Goal: Transaction & Acquisition: Obtain resource

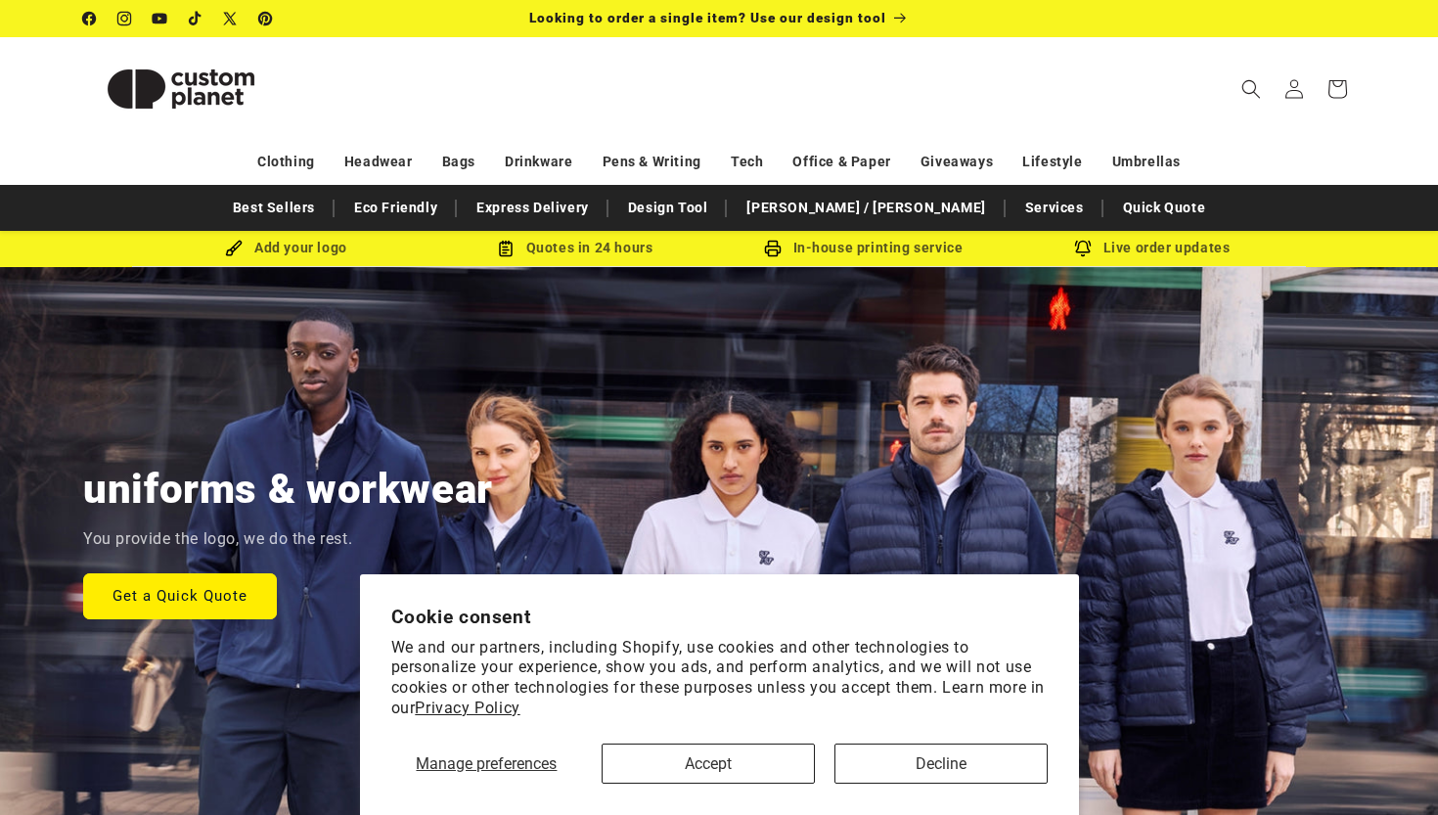
click at [892, 755] on button "Decline" at bounding box center [940, 763] width 213 height 40
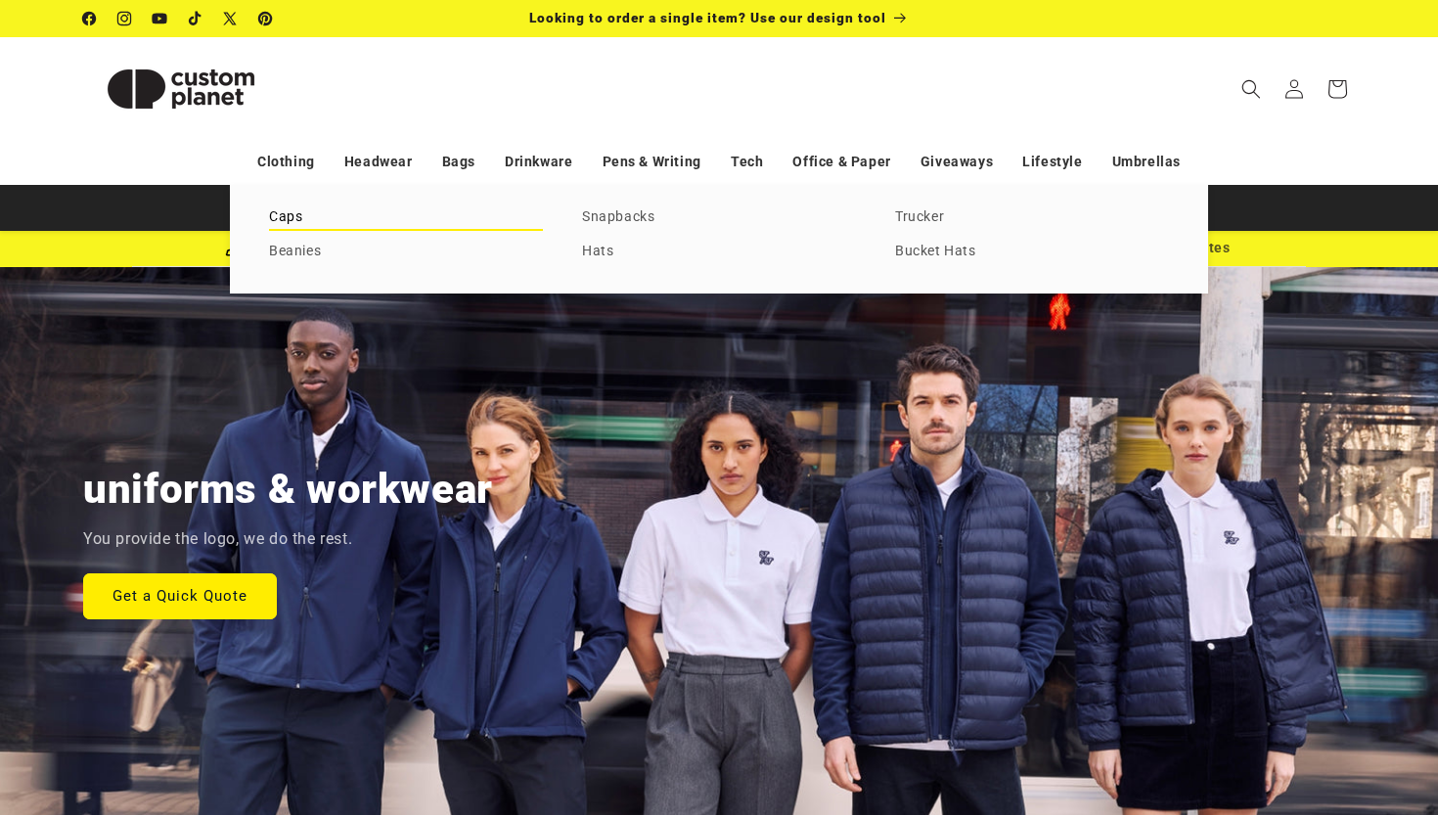
click at [289, 207] on link "Caps" at bounding box center [406, 217] width 274 height 26
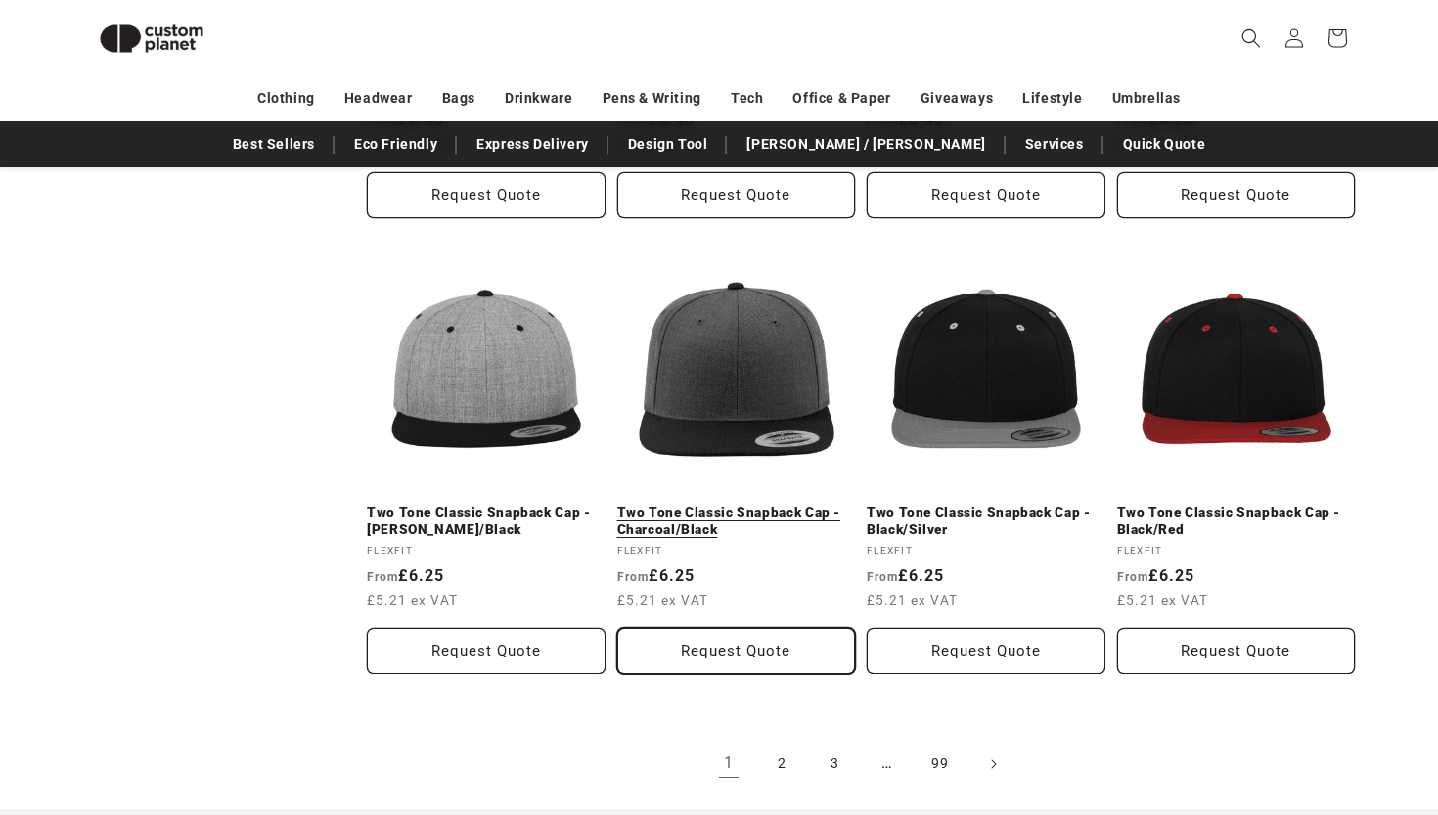
scroll to position [1976, 0]
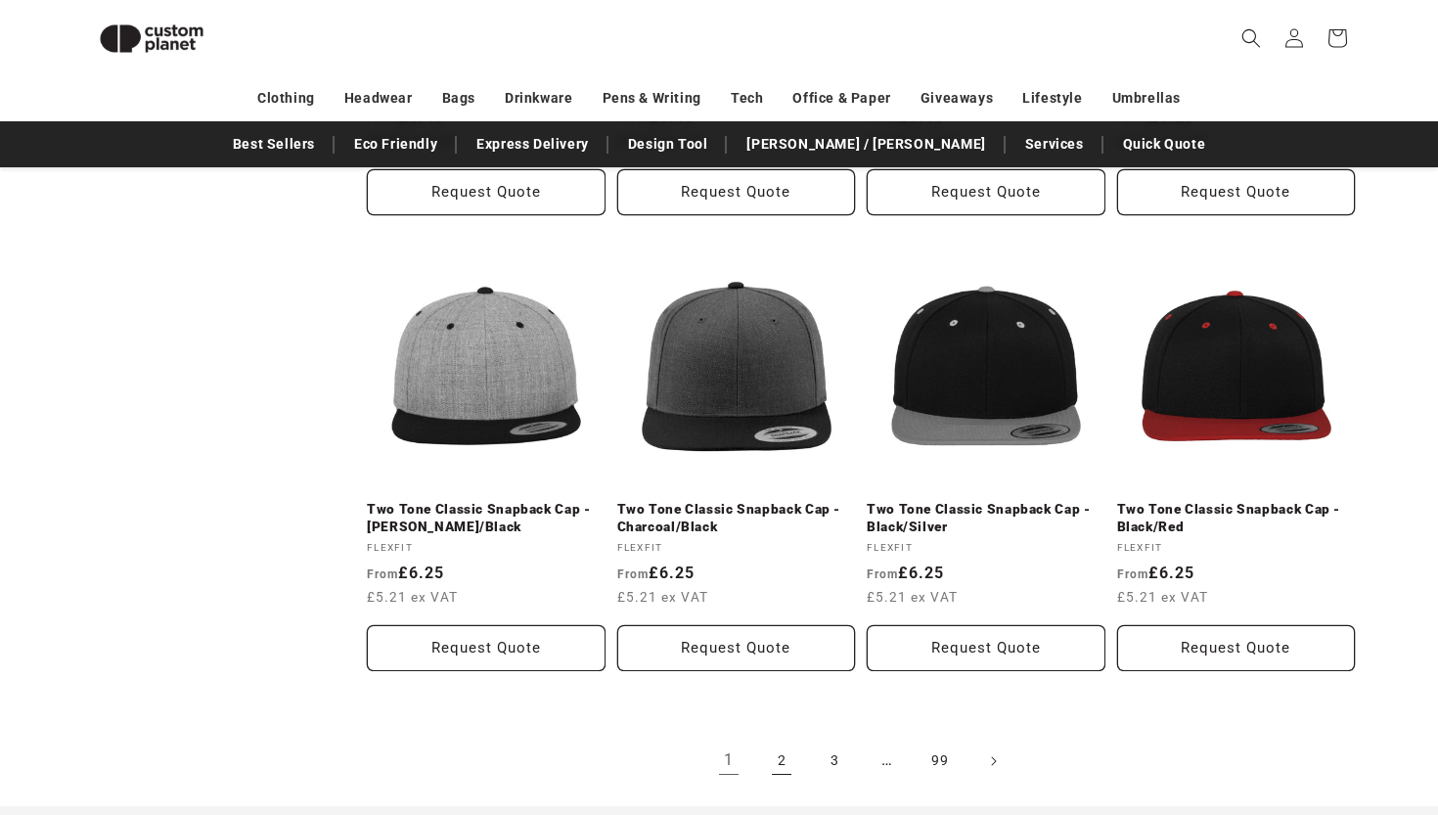
click at [786, 748] on link "2" at bounding box center [781, 760] width 43 height 43
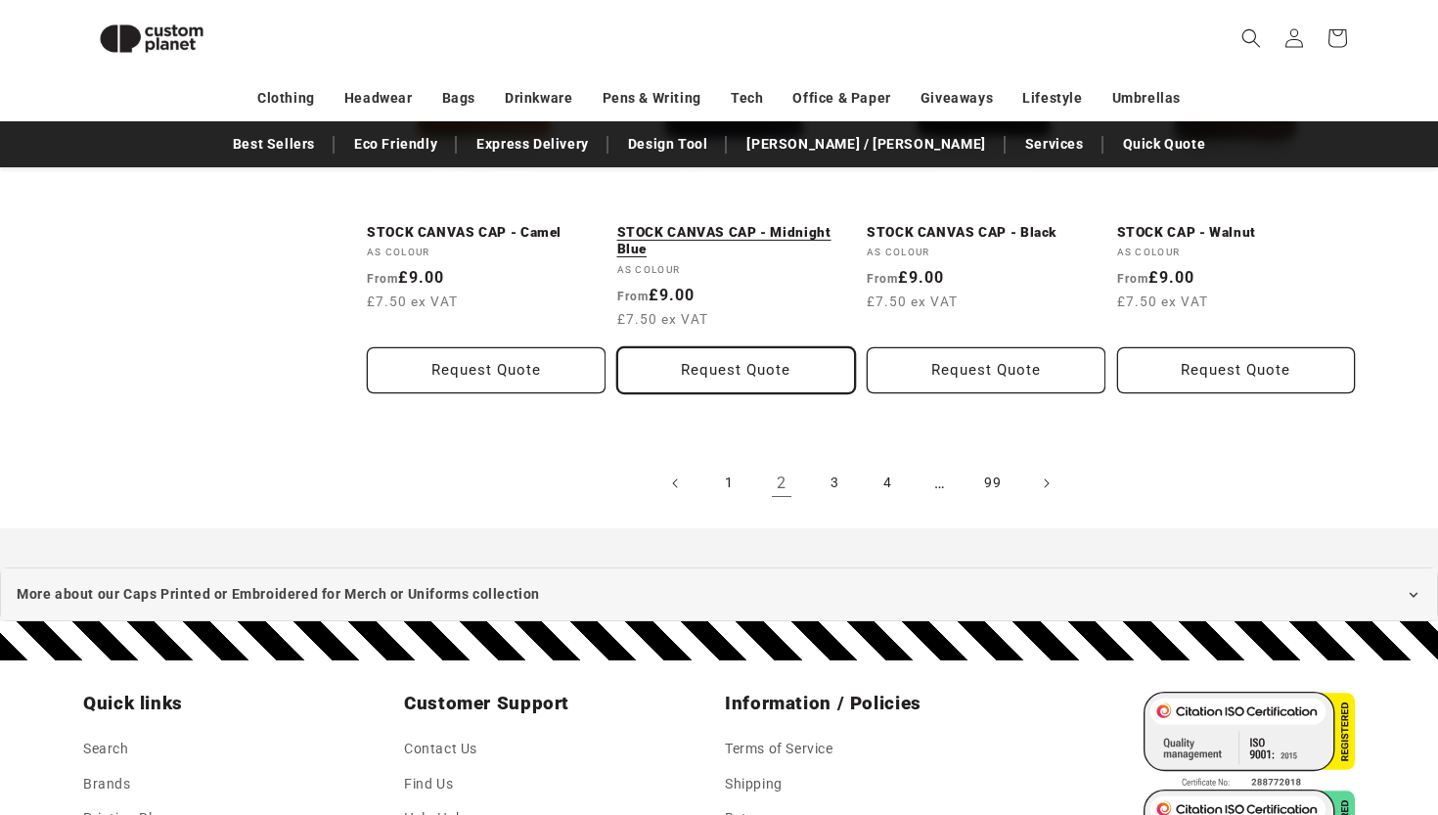
scroll to position [2240, 0]
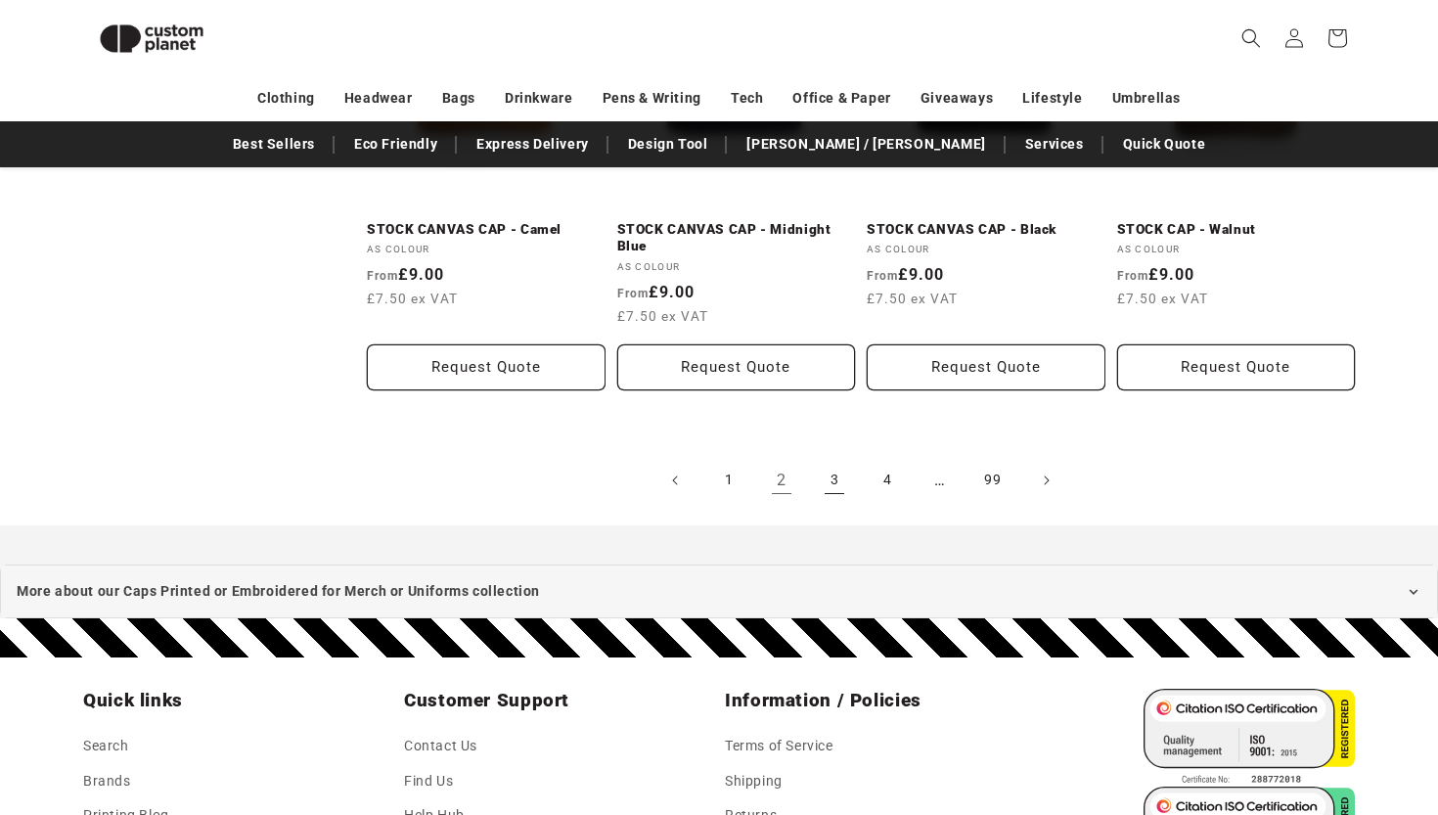
click at [824, 474] on link "3" at bounding box center [834, 480] width 43 height 43
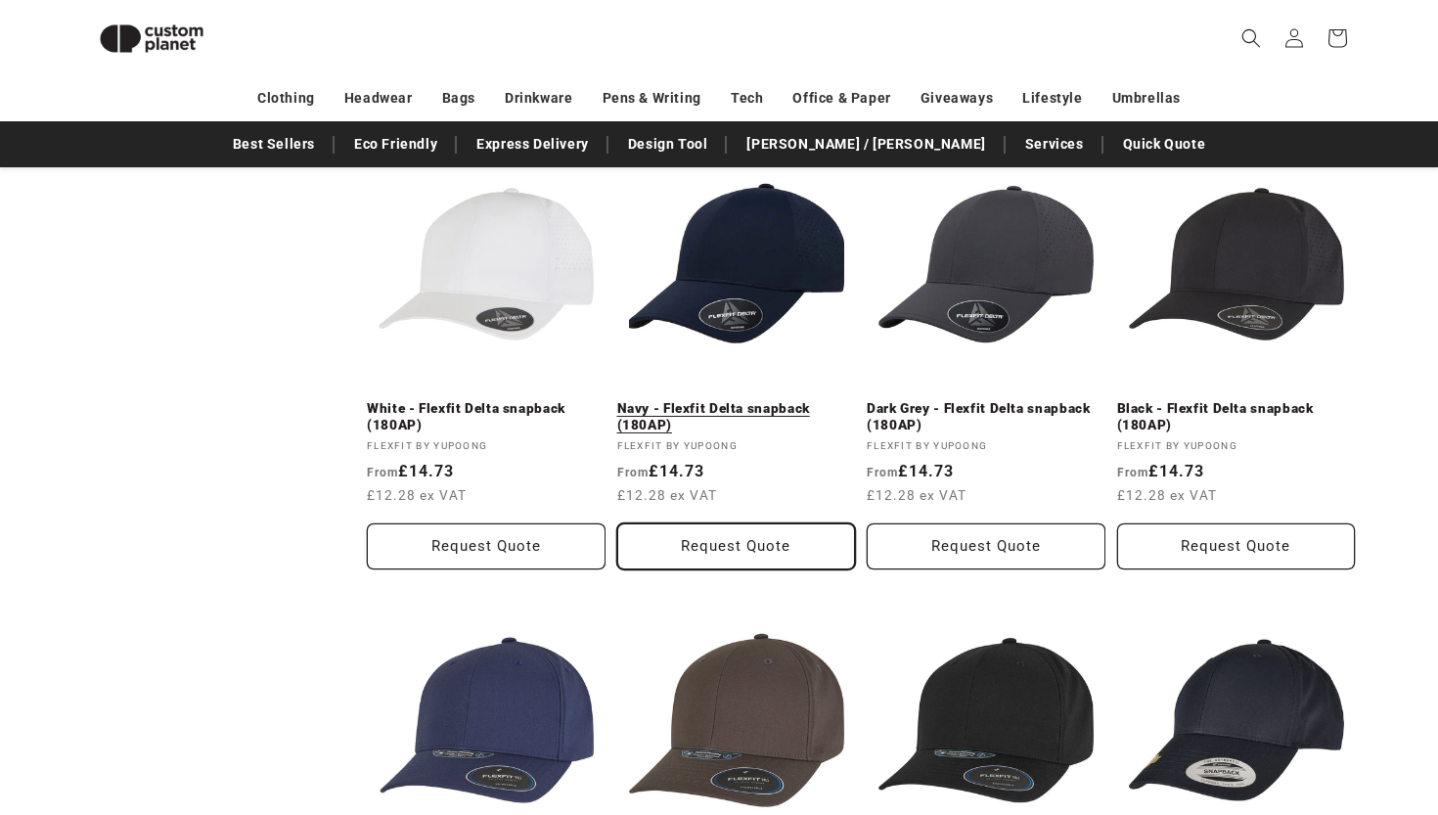
scroll to position [1578, 0]
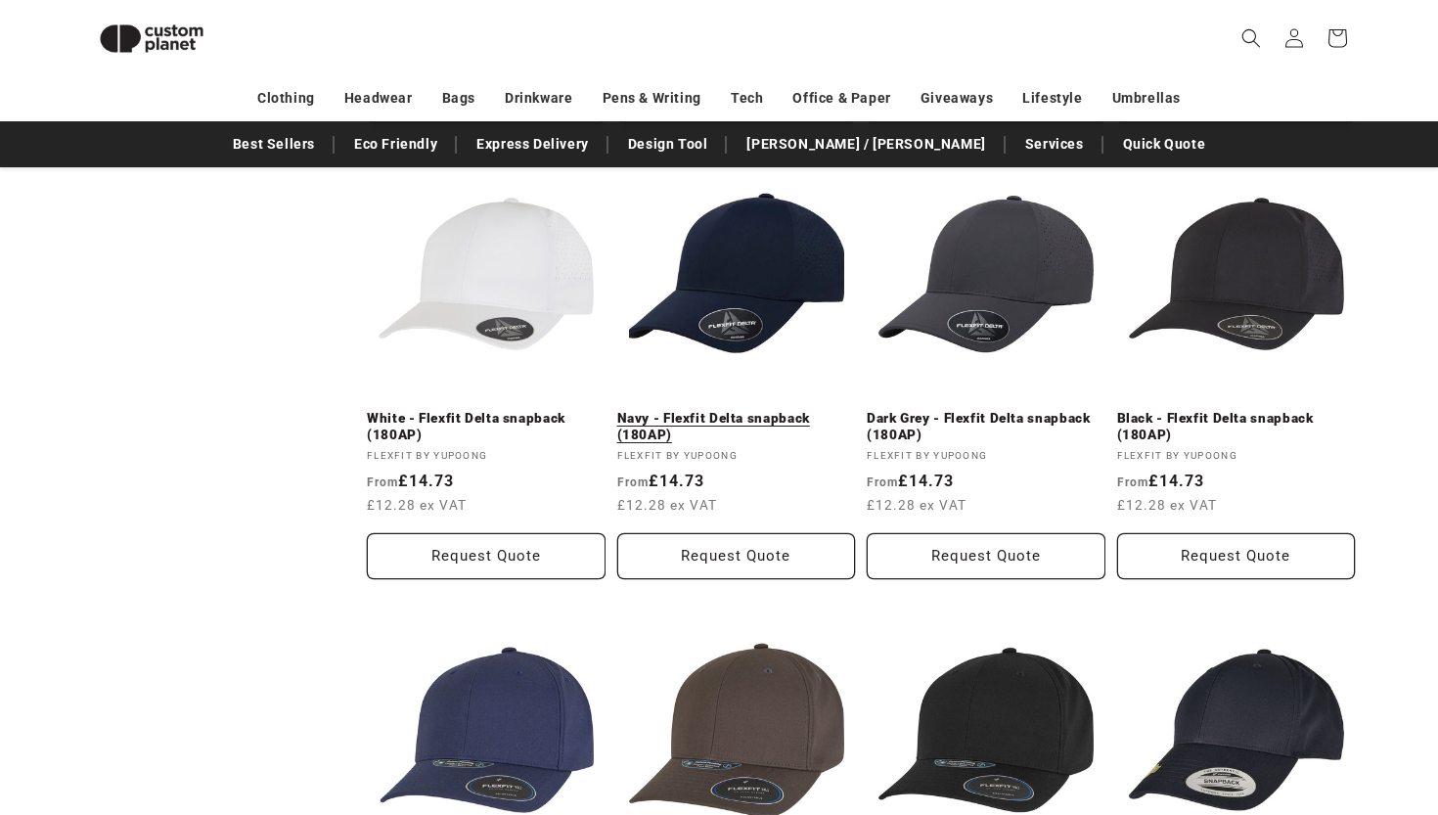
click at [732, 410] on link "Navy - Flexfit Delta snapback (180AP)" at bounding box center [736, 427] width 239 height 34
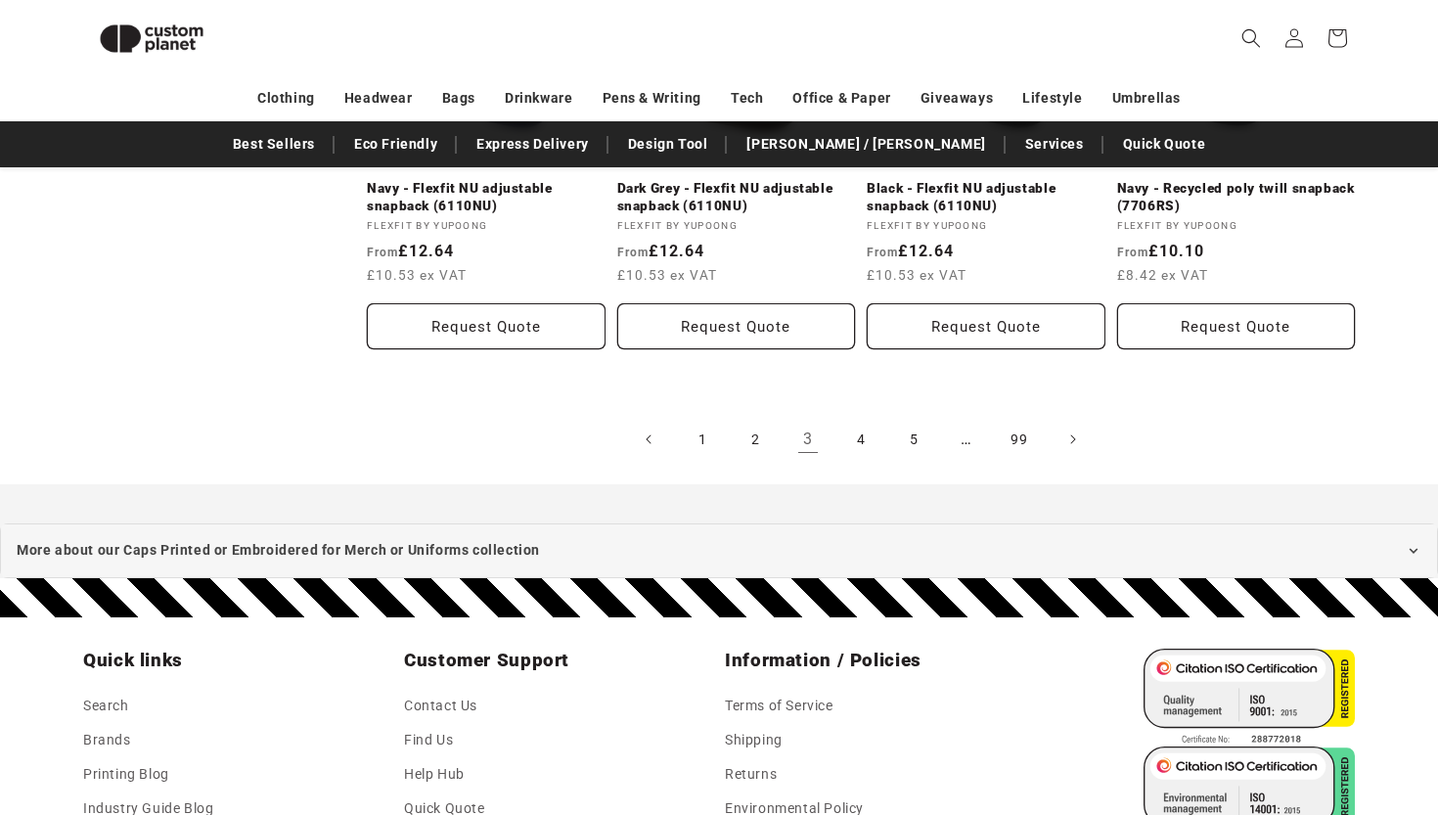
scroll to position [2266, 0]
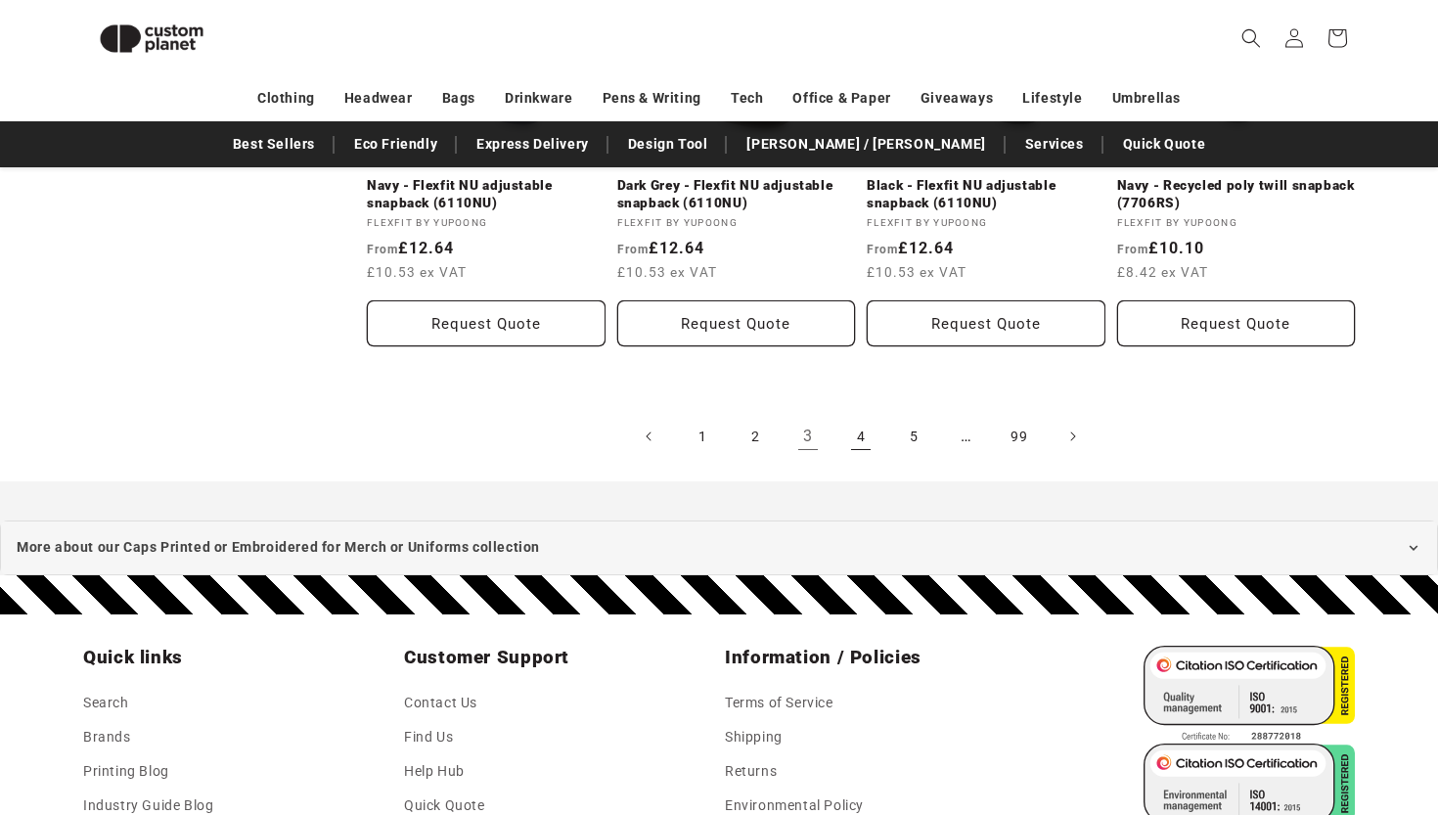
click at [860, 440] on link "4" at bounding box center [860, 436] width 43 height 43
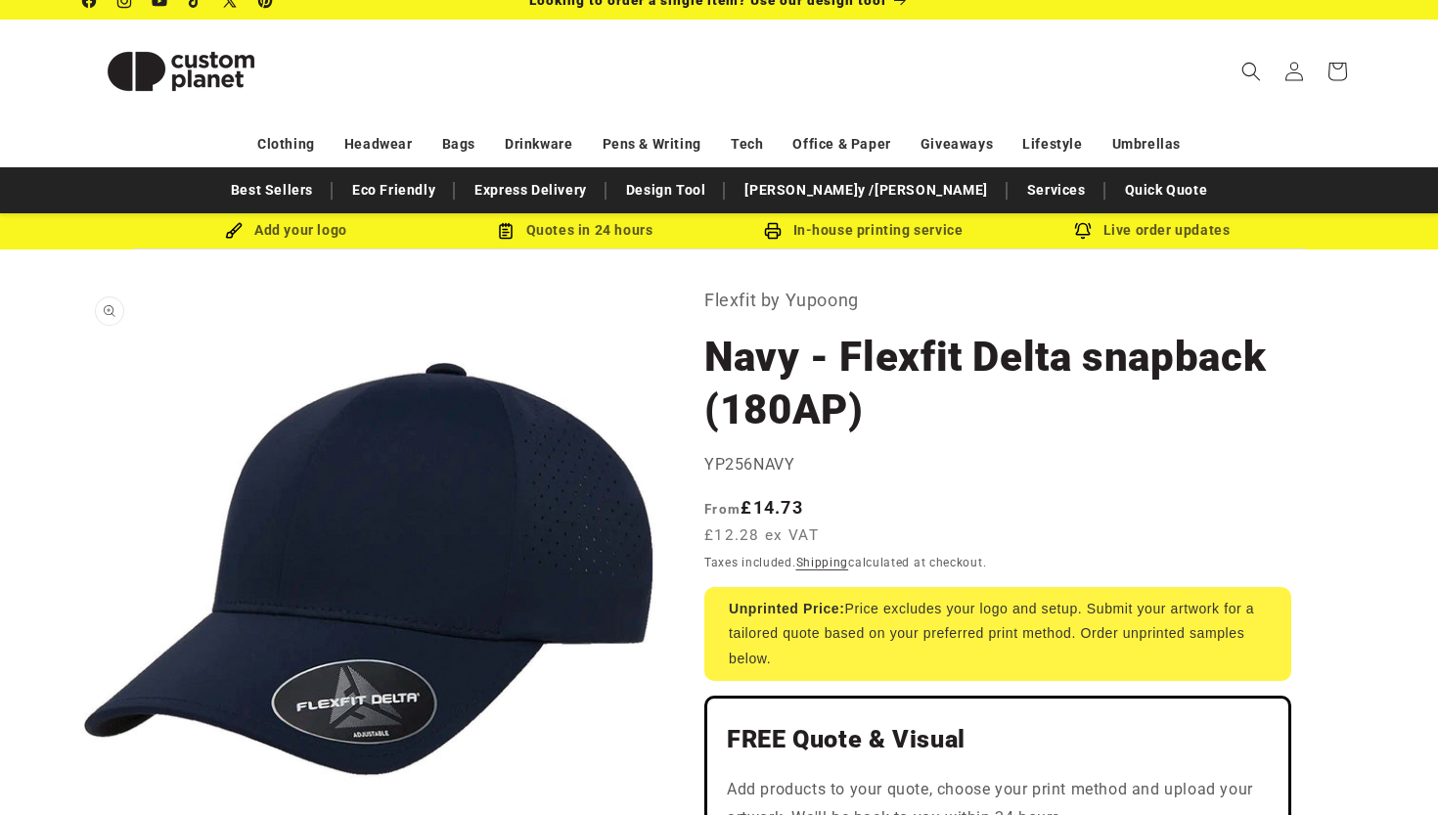
scroll to position [20, 0]
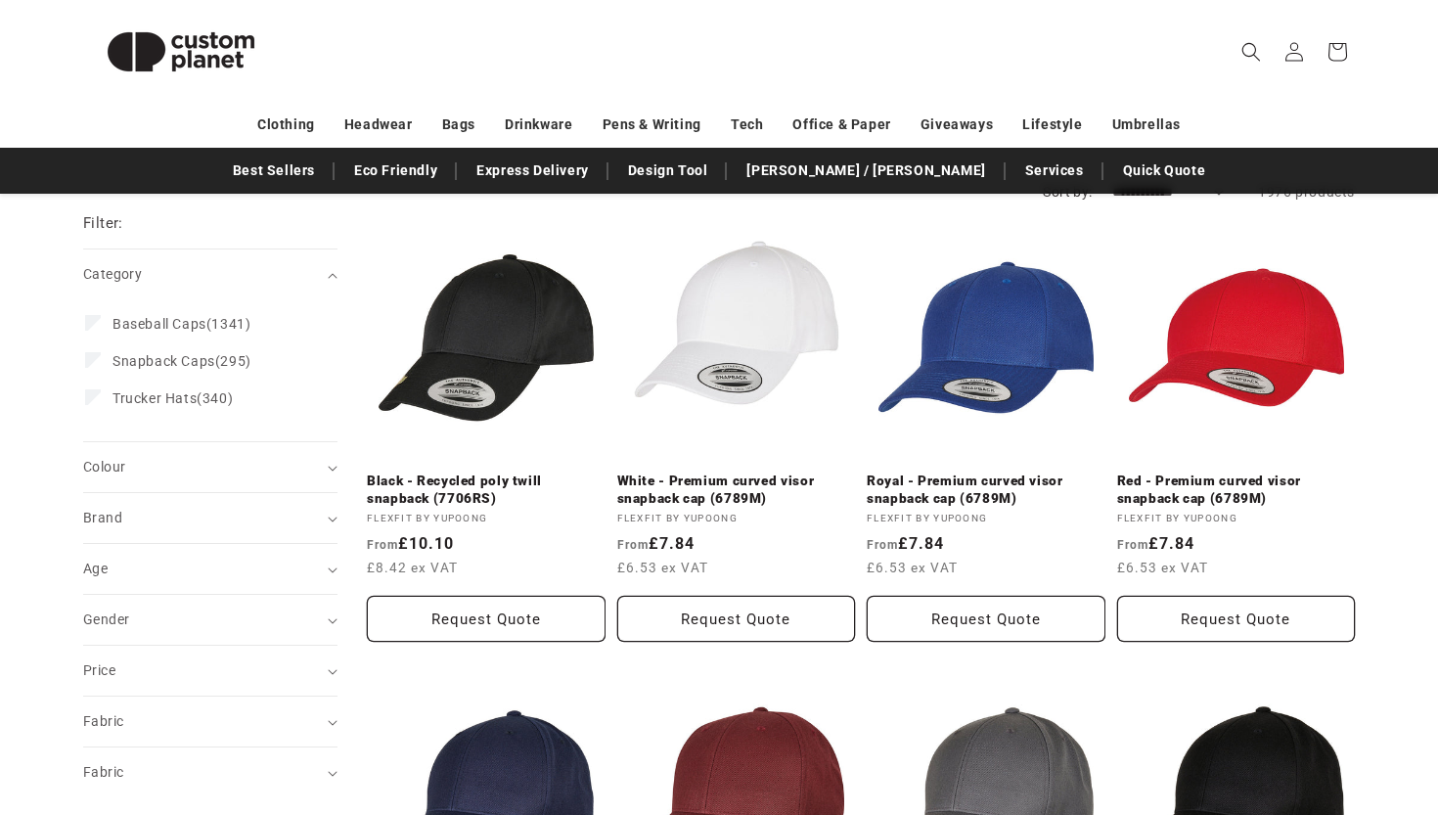
scroll to position [224, 0]
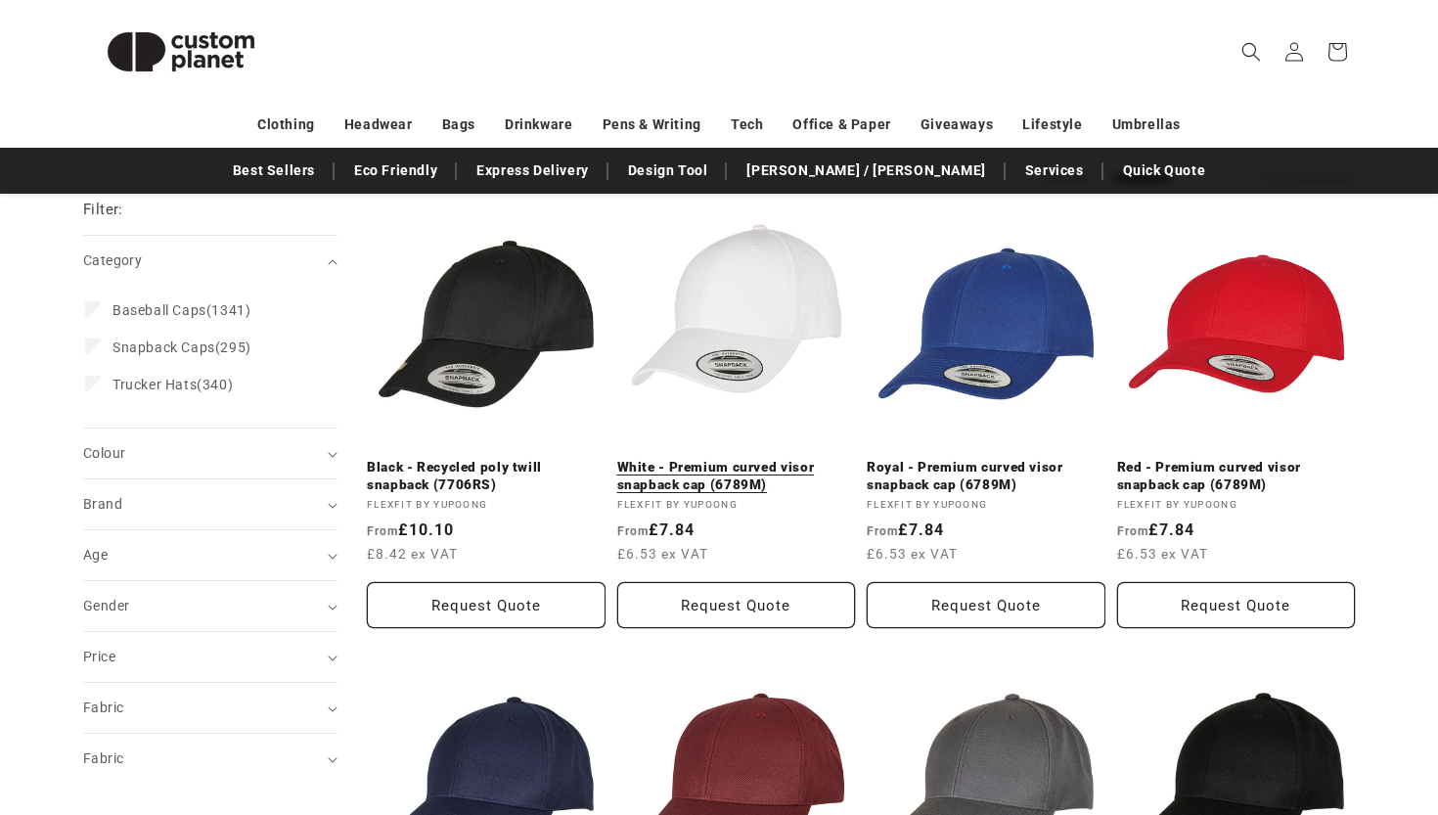
click at [773, 459] on link "White - Premium curved visor snapback cap (6789M)" at bounding box center [736, 476] width 239 height 34
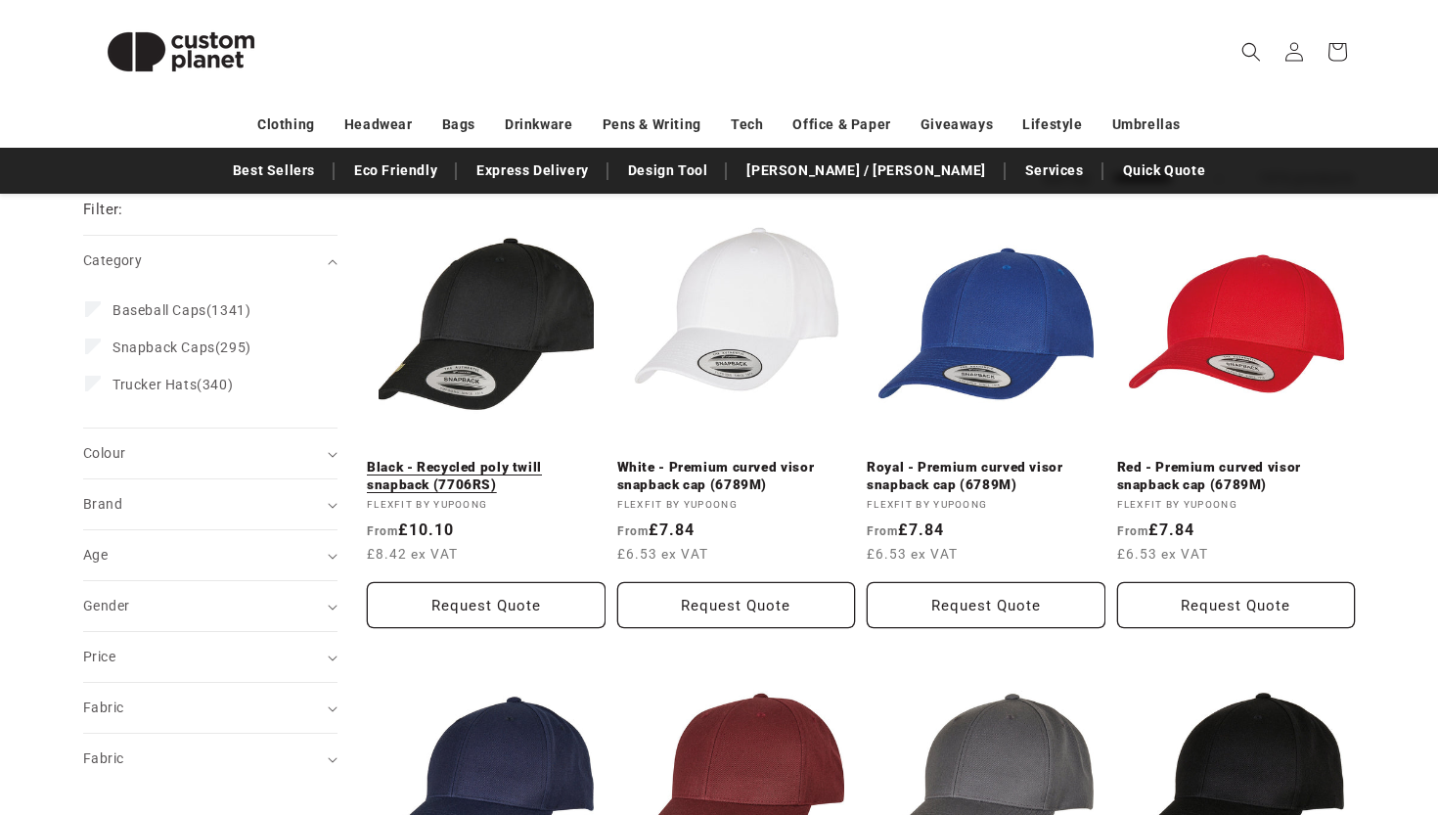
click at [465, 459] on link "Black - Recycled poly twill snapback (7706RS)" at bounding box center [486, 476] width 239 height 34
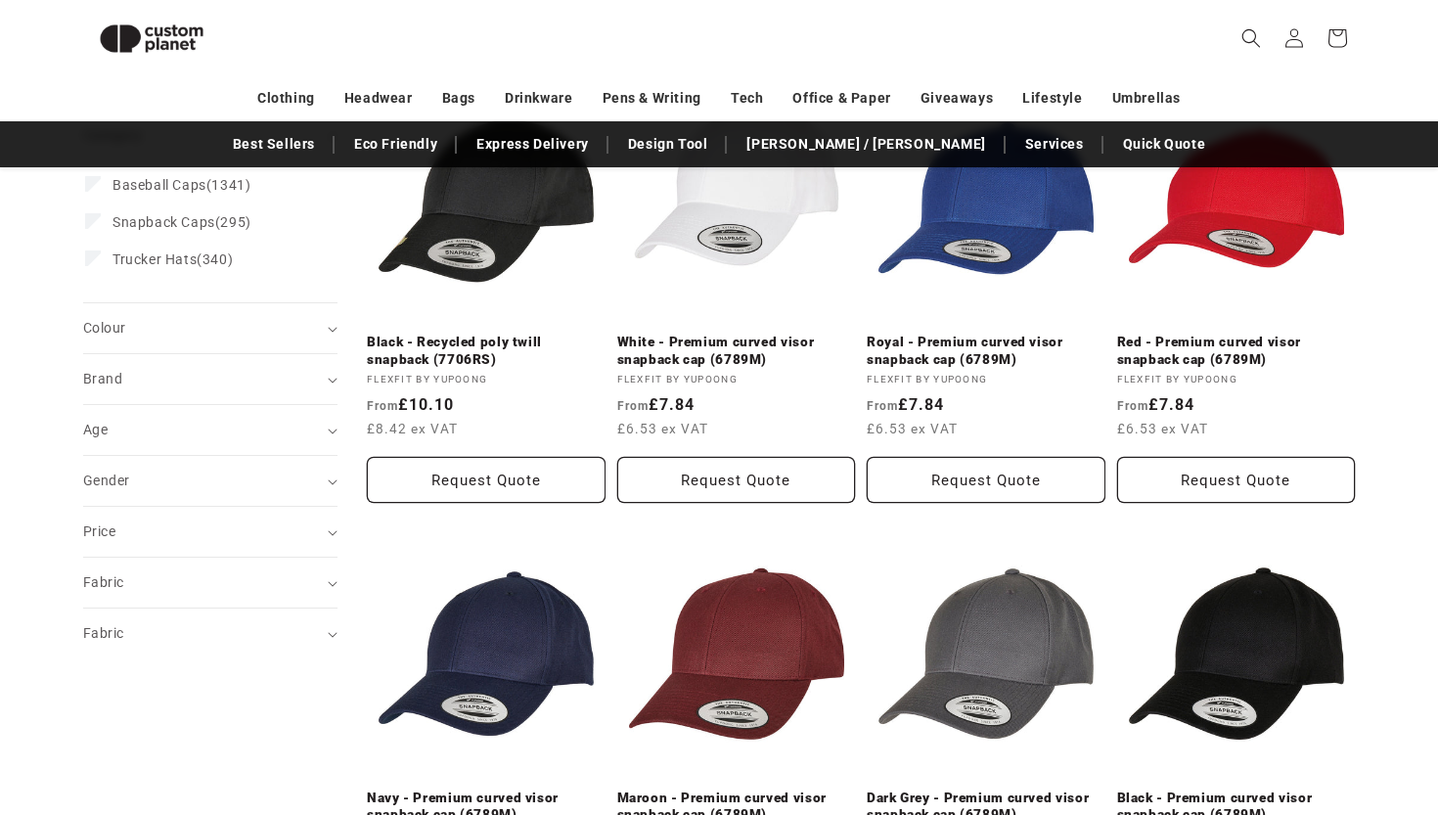
scroll to position [322, 0]
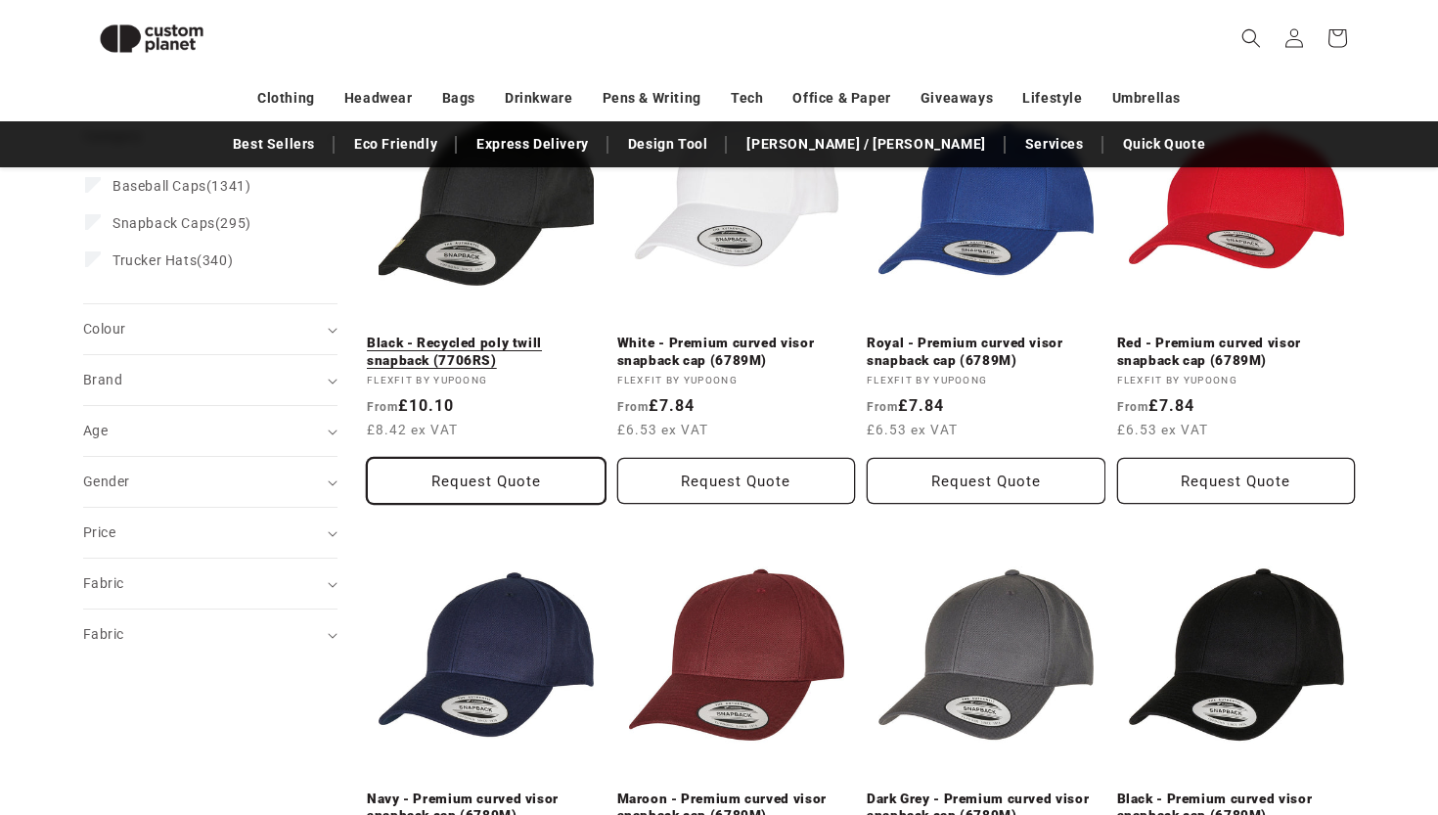
click at [464, 478] on button "Request Quote" at bounding box center [486, 481] width 239 height 46
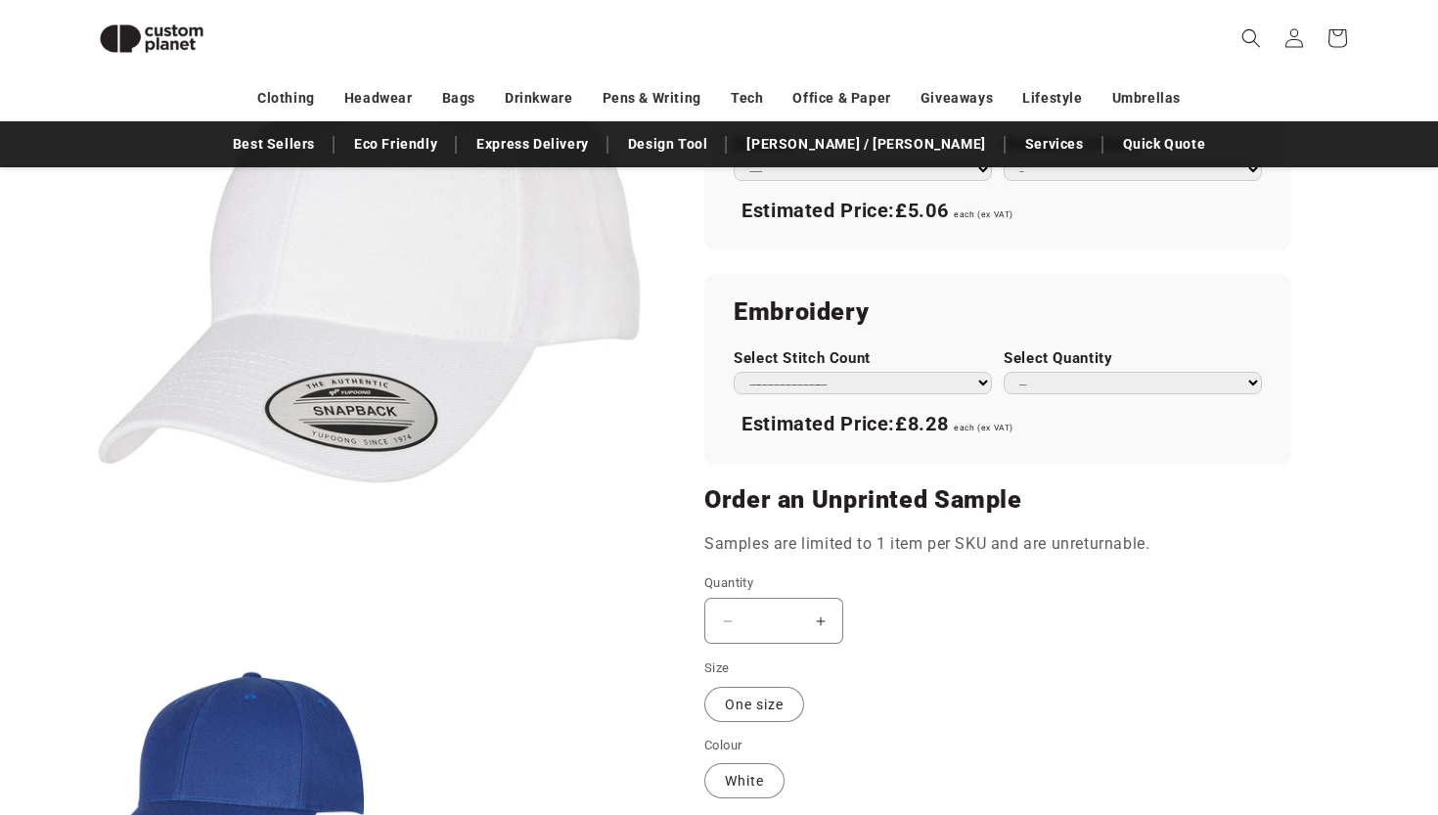
scroll to position [1230, 0]
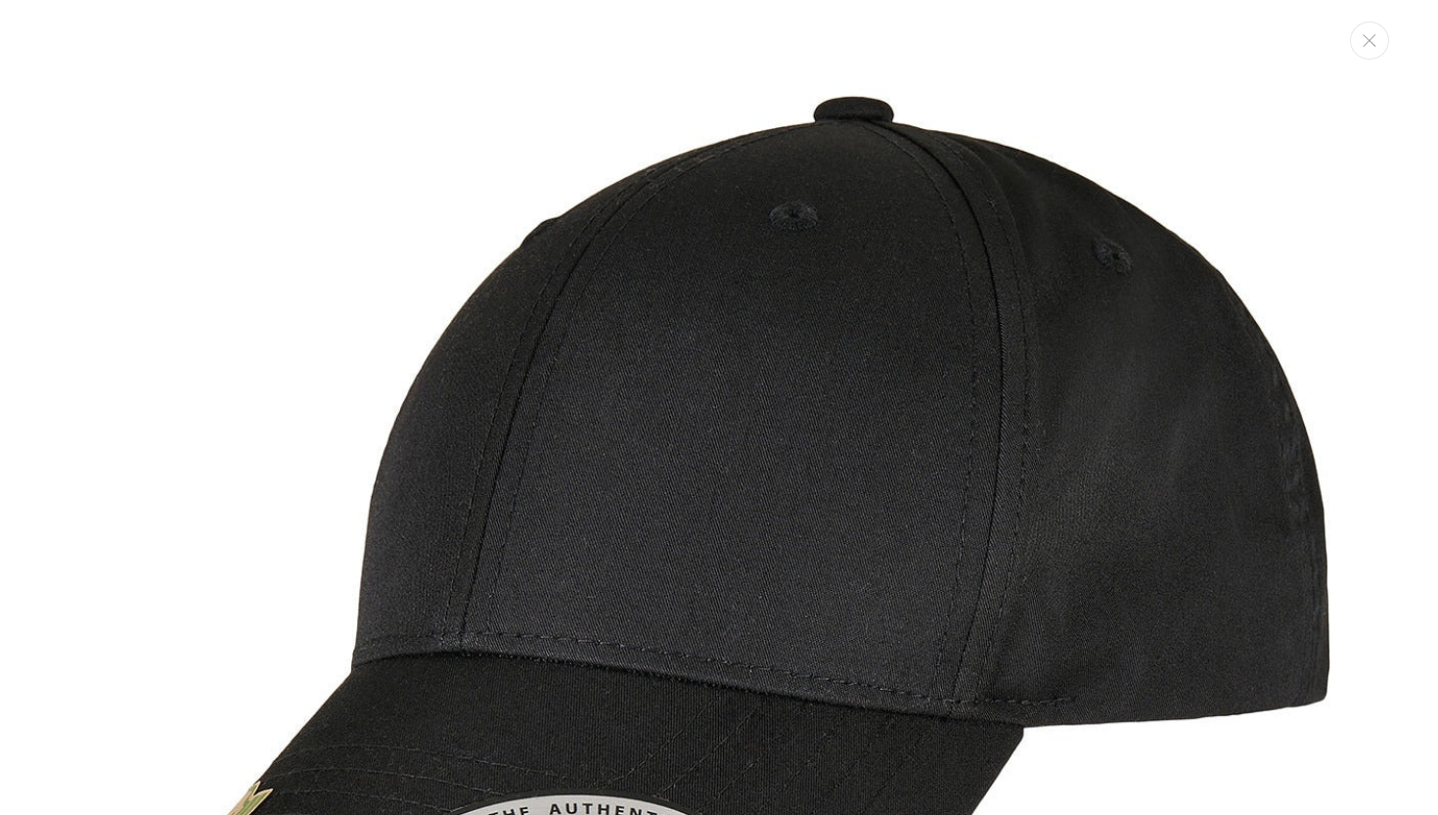
scroll to position [37, 0]
